Goal: Task Accomplishment & Management: Complete application form

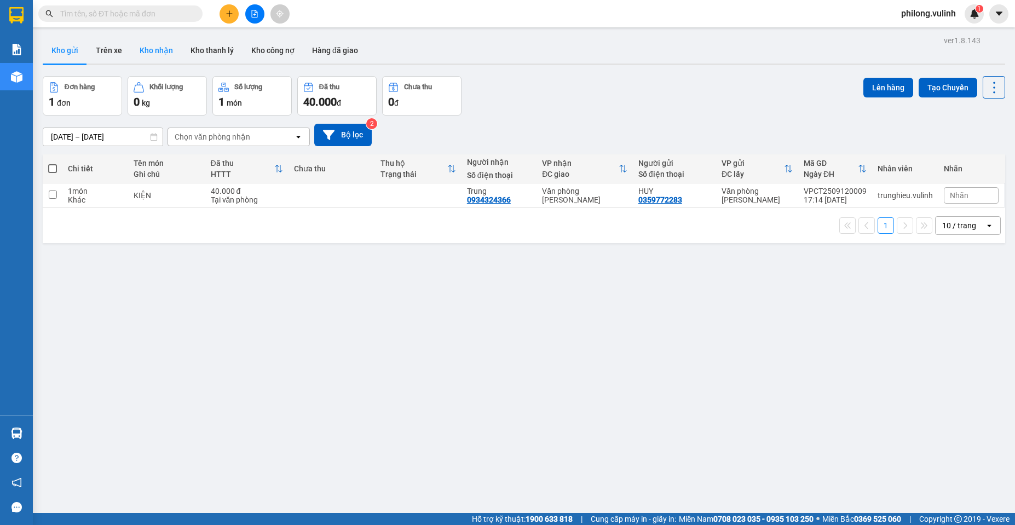
click at [152, 55] on button "Kho nhận" at bounding box center [156, 50] width 51 height 26
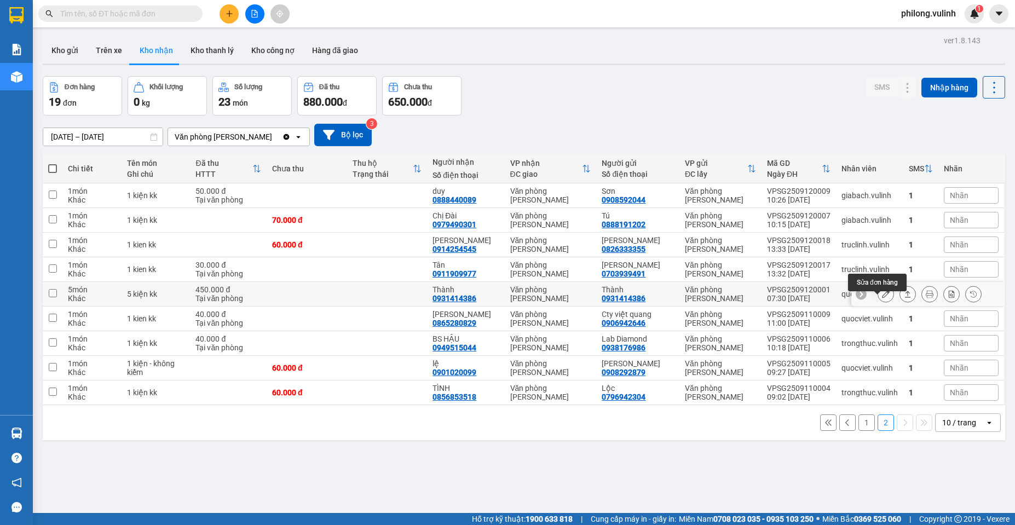
click at [882, 304] on button at bounding box center [885, 294] width 15 height 19
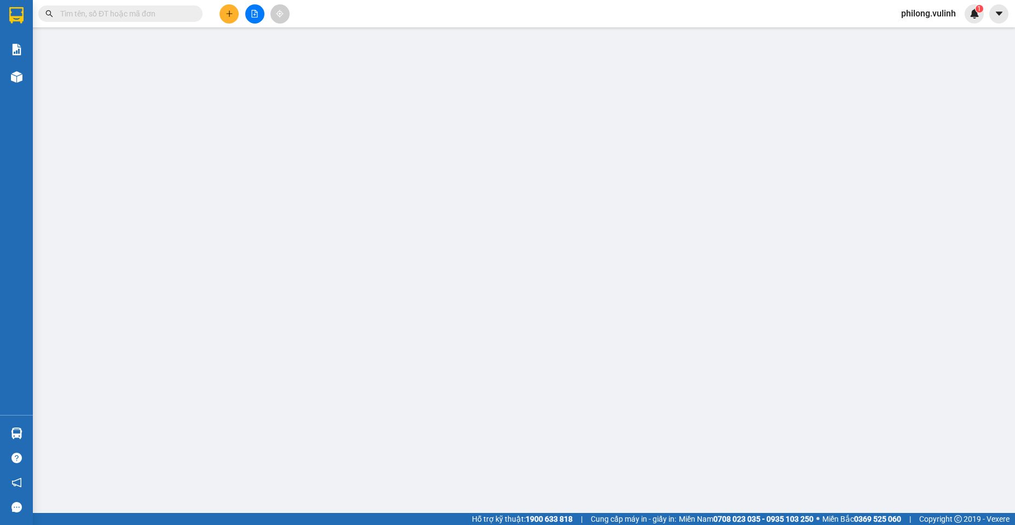
type input "0931414386"
type input "Thành"
type input "0931414386"
type input "Thành"
type input "450.000"
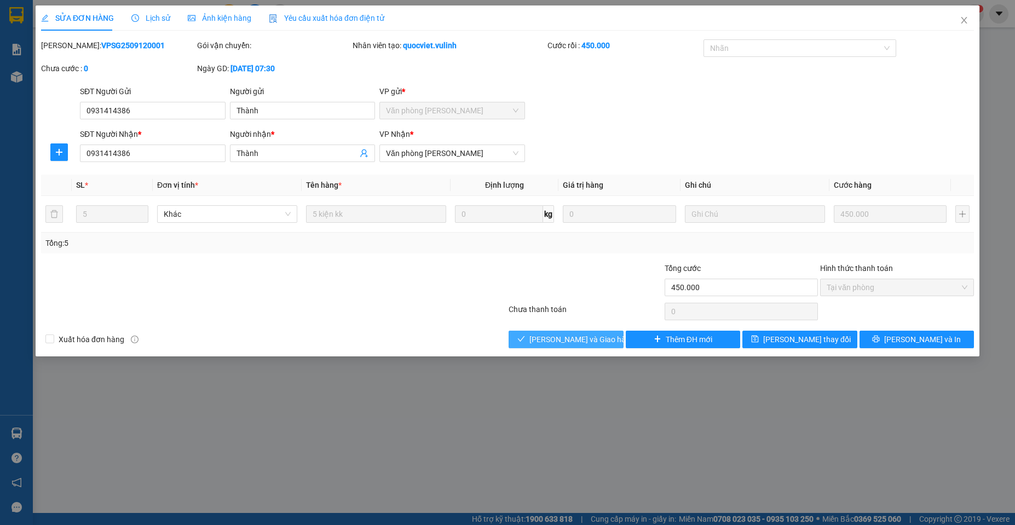
click at [577, 341] on span "[PERSON_NAME] và Giao hàng" at bounding box center [581, 339] width 105 height 12
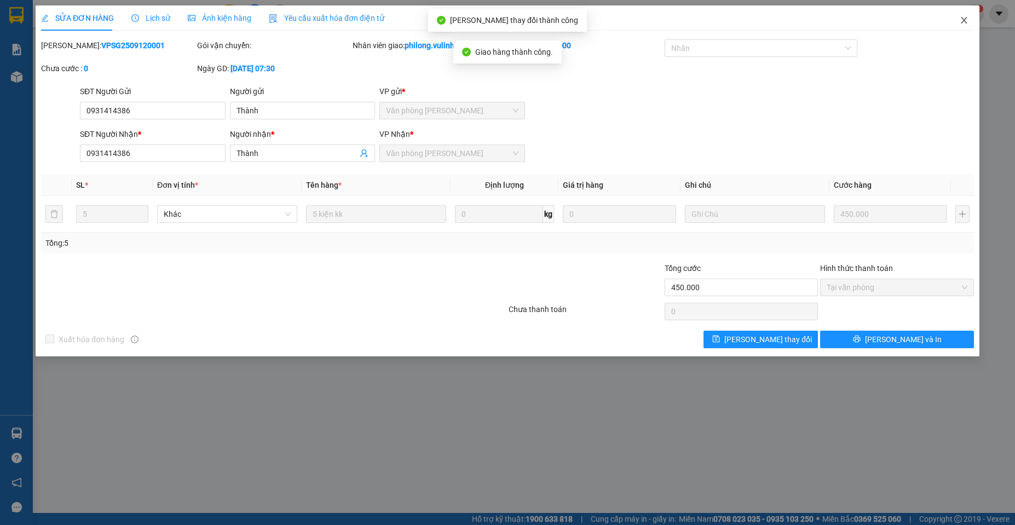
click at [958, 28] on span "Close" at bounding box center [964, 20] width 31 height 31
